Goal: Task Accomplishment & Management: Use online tool/utility

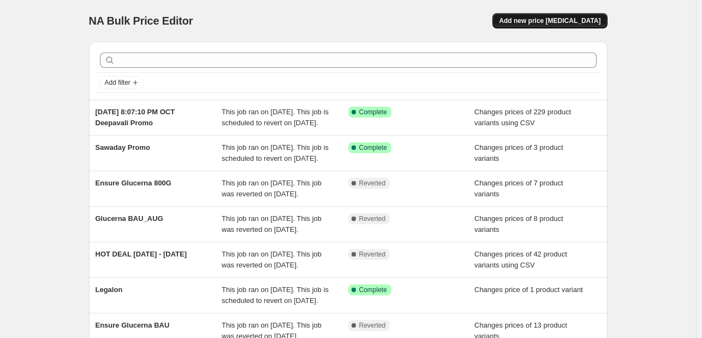
click at [541, 24] on span "Add new price [MEDICAL_DATA]" at bounding box center [550, 20] width 102 height 9
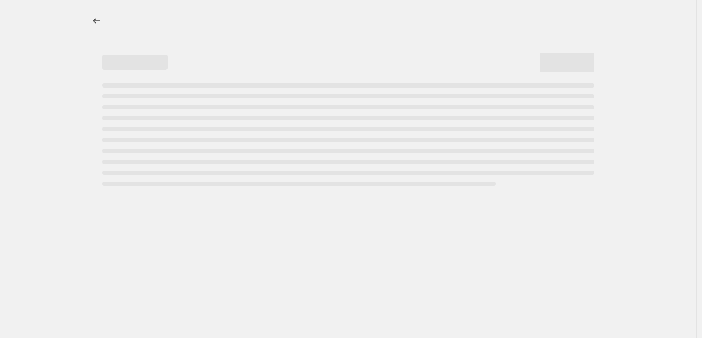
select select "percentage"
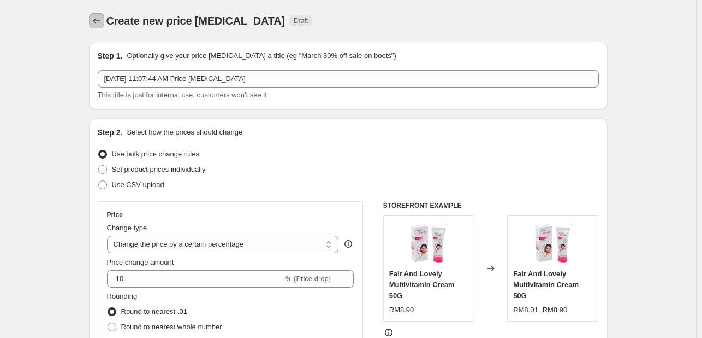
click at [96, 21] on icon "Price change jobs" at bounding box center [96, 20] width 7 height 5
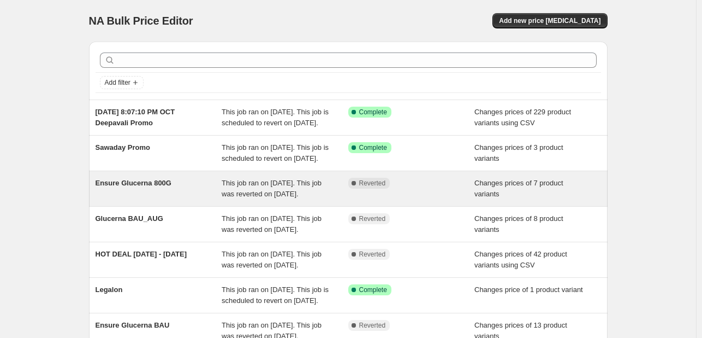
click at [155, 187] on span "Ensure Glucerna 800G" at bounding box center [134, 183] width 76 height 8
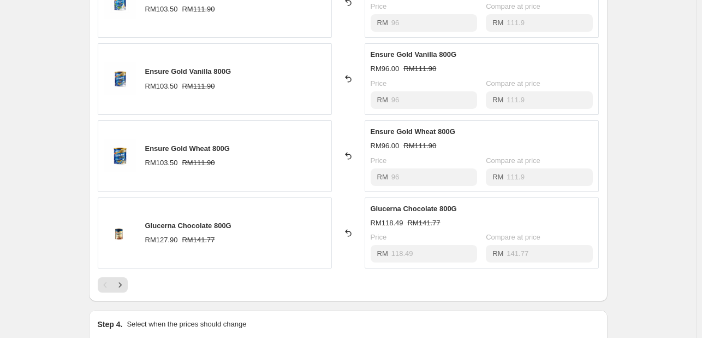
scroll to position [601, 0]
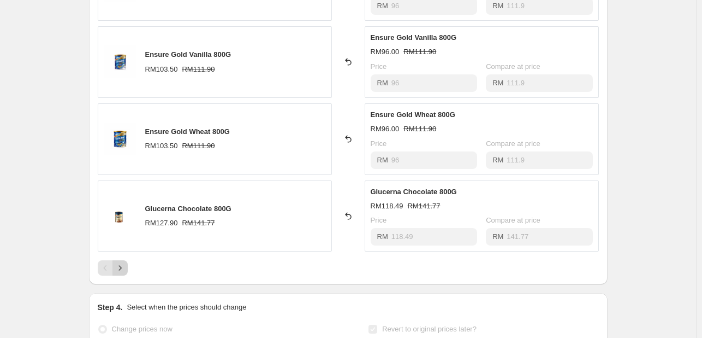
click at [126, 262] on icon "Next" at bounding box center [120, 267] width 11 height 11
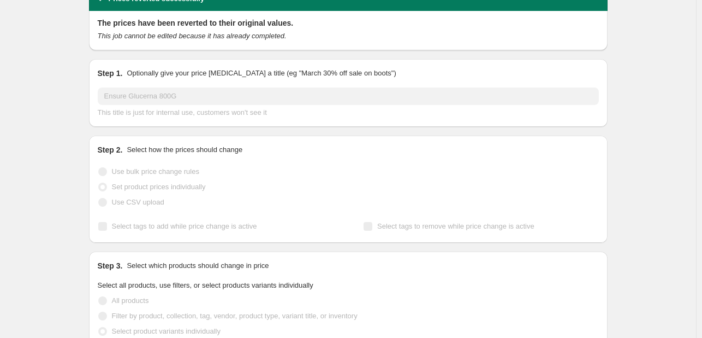
scroll to position [0, 0]
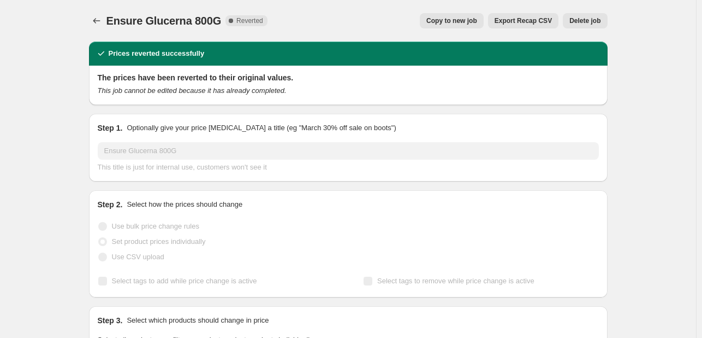
click at [465, 18] on span "Copy to new job" at bounding box center [452, 20] width 51 height 9
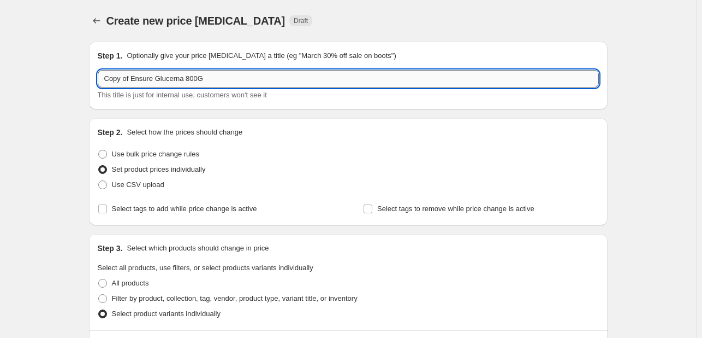
click at [223, 81] on input "Copy of Ensure Glucerna 800G" at bounding box center [348, 78] width 501 height 17
drag, startPoint x: 132, startPoint y: 80, endPoint x: 58, endPoint y: 79, distance: 73.2
click at [187, 80] on input "Ensure Glucerna 800G" at bounding box center [348, 78] width 501 height 17
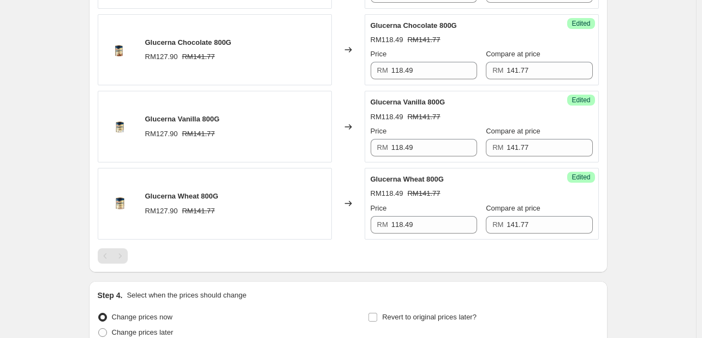
scroll to position [710, 0]
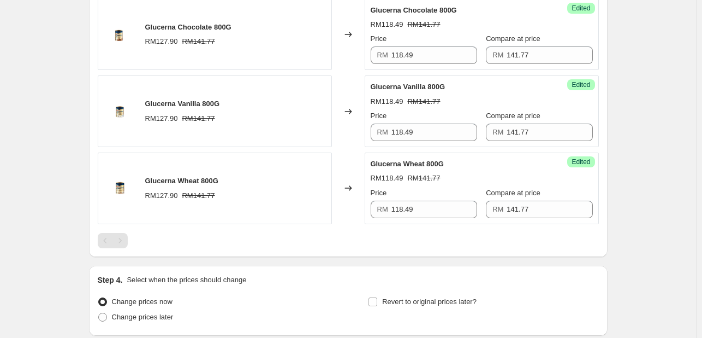
type input "Ensure Glucerna 800G_Oct"
